Goal: Task Accomplishment & Management: Use online tool/utility

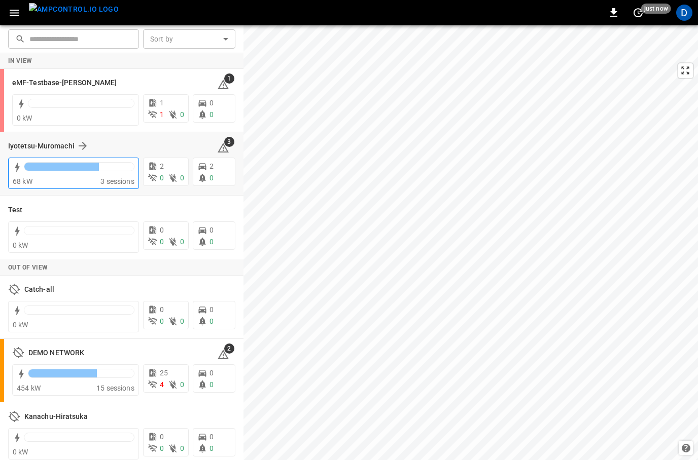
click at [54, 177] on div "68 kW" at bounding box center [57, 181] width 88 height 10
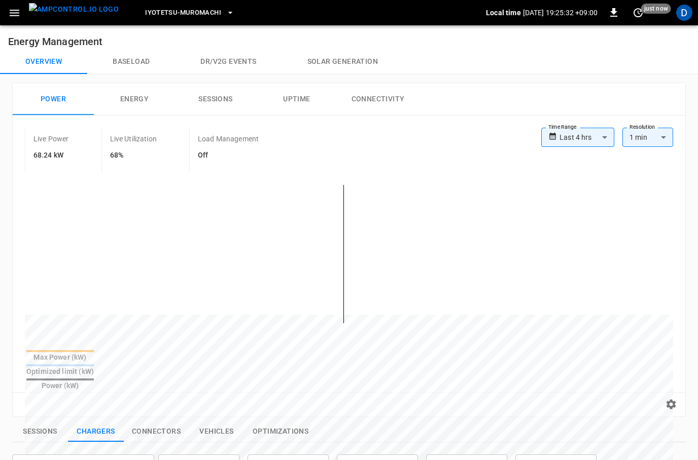
click at [141, 66] on button "Baseload" at bounding box center [131, 62] width 88 height 24
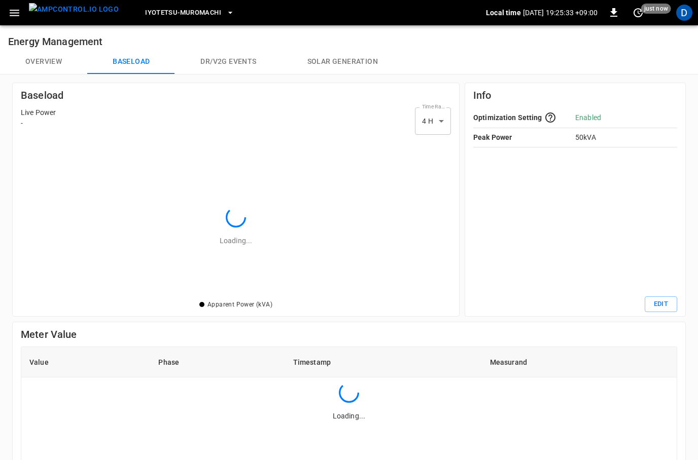
scroll to position [148, 418]
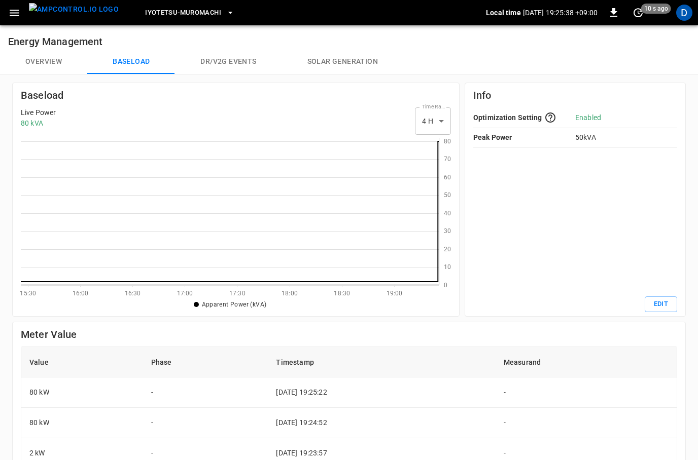
click at [63, 61] on button "Overview" at bounding box center [43, 62] width 87 height 24
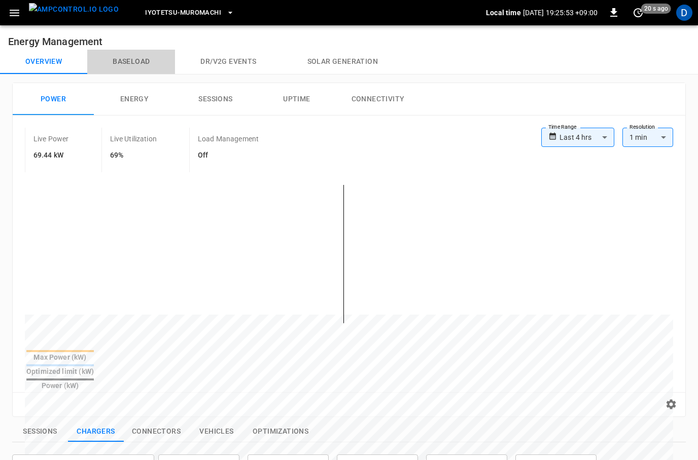
click at [156, 67] on button "Baseload" at bounding box center [131, 62] width 88 height 24
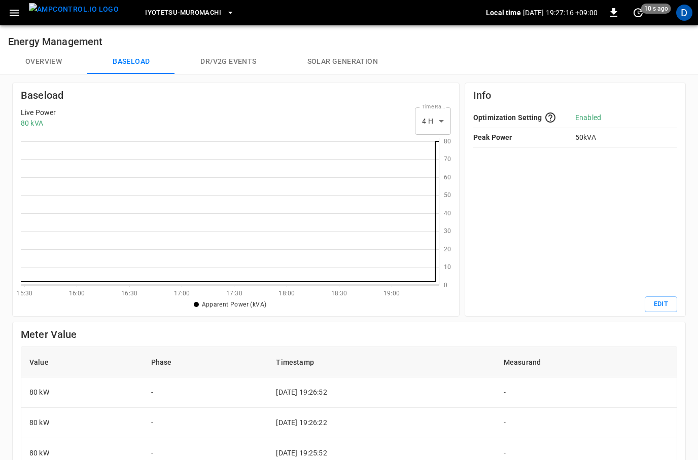
click at [48, 59] on button "Overview" at bounding box center [43, 62] width 87 height 24
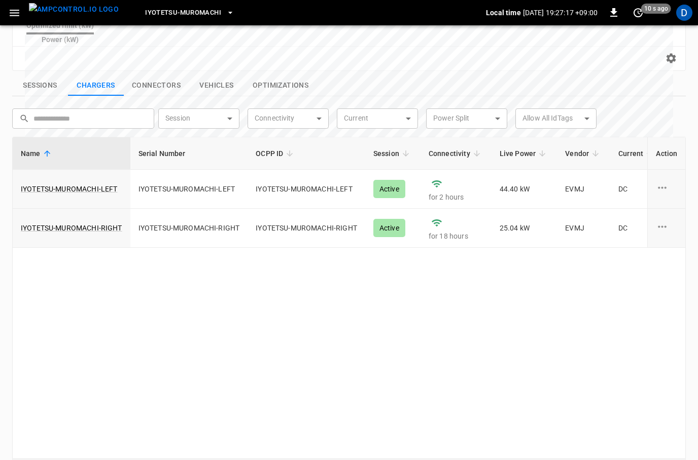
scroll to position [346, 0]
click at [70, 182] on link "IYOTETSU-MUROMACHI-LEFT" at bounding box center [69, 189] width 100 height 14
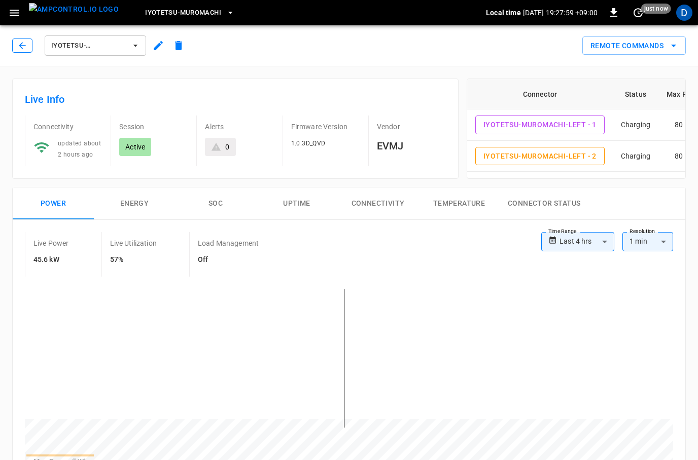
click at [20, 48] on icon "button" at bounding box center [22, 46] width 10 height 10
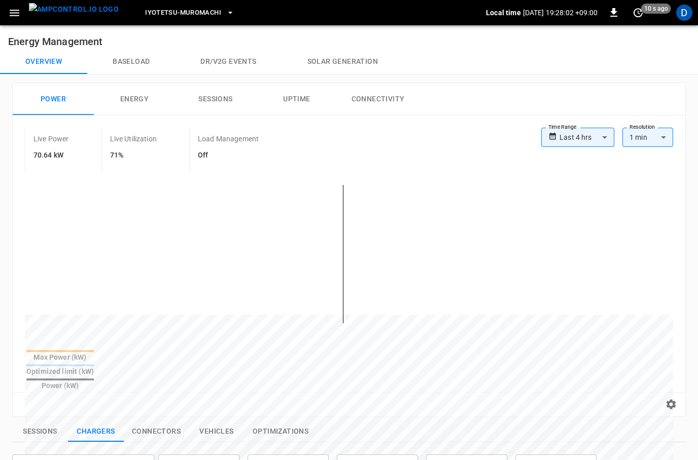
click at [131, 60] on button "Baseload" at bounding box center [131, 62] width 88 height 24
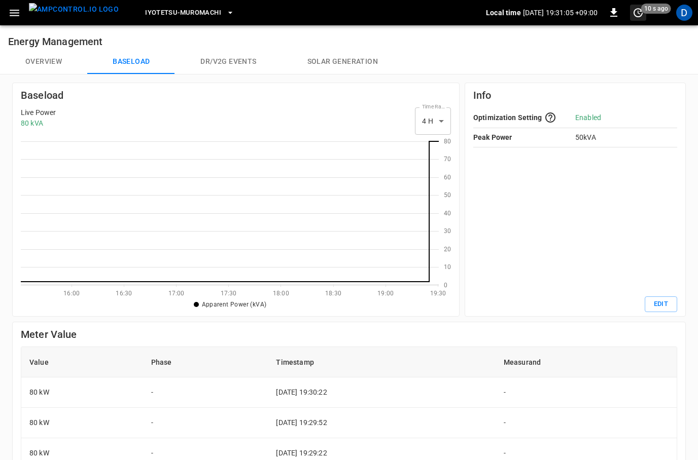
click at [644, 15] on button "set refresh interval" at bounding box center [638, 13] width 16 height 16
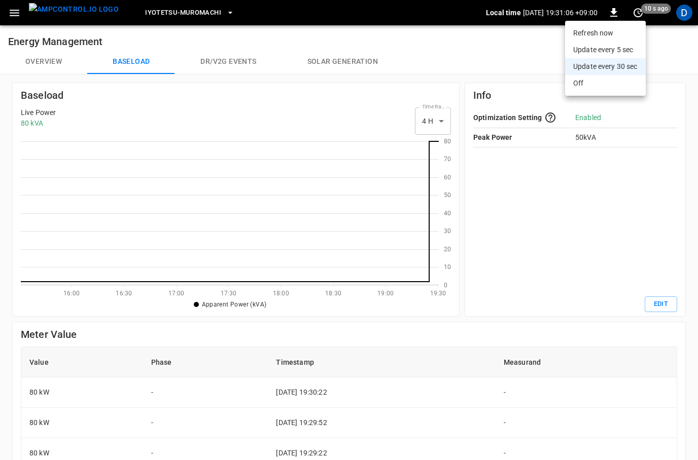
click at [596, 43] on li "Update every 5 sec" at bounding box center [605, 50] width 81 height 17
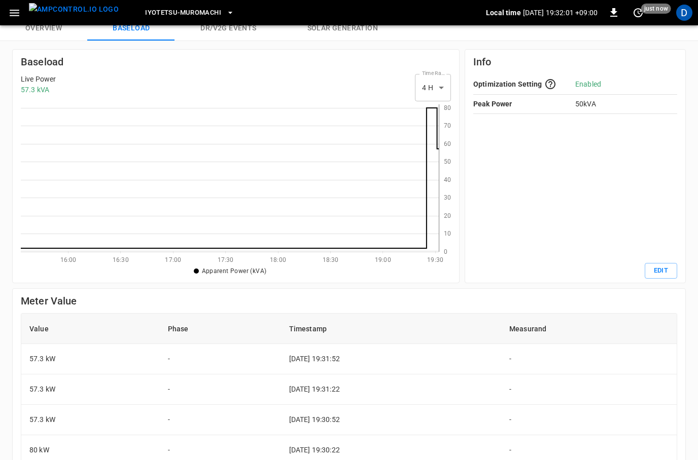
scroll to position [29, 0]
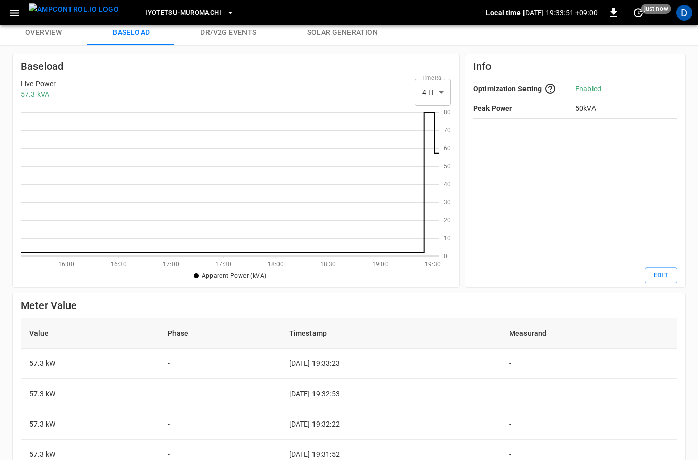
click at [37, 27] on button "Overview" at bounding box center [43, 33] width 87 height 24
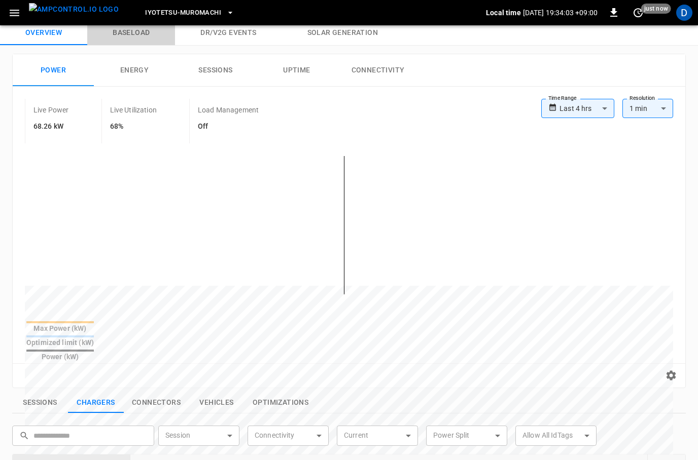
click at [141, 31] on button "Baseload" at bounding box center [131, 33] width 88 height 24
